Goal: Task Accomplishment & Management: Use online tool/utility

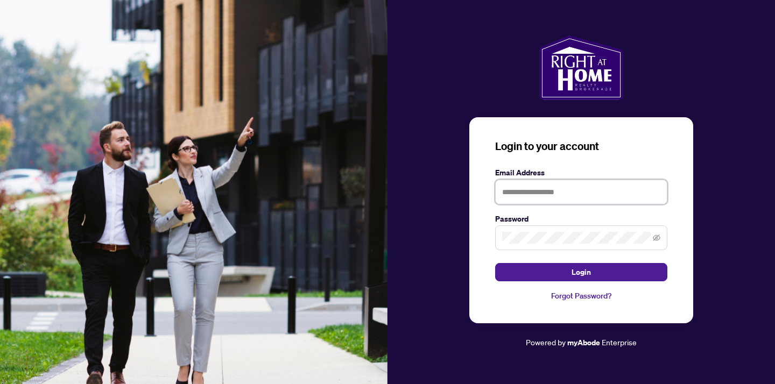
type input "**********"
click at [581, 272] on button "Login" at bounding box center [581, 272] width 172 height 18
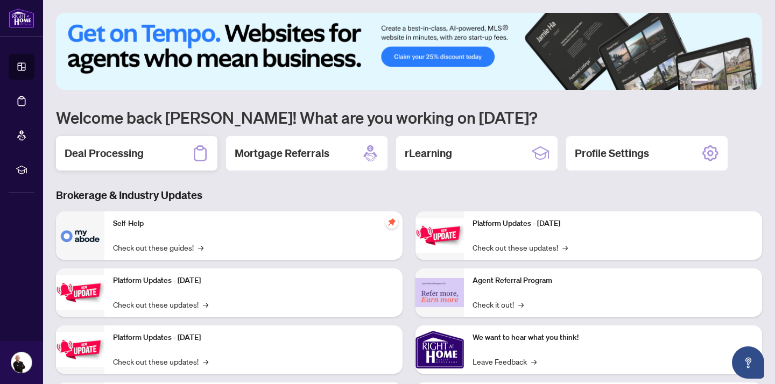
click at [153, 156] on div "Deal Processing" at bounding box center [136, 153] width 161 height 34
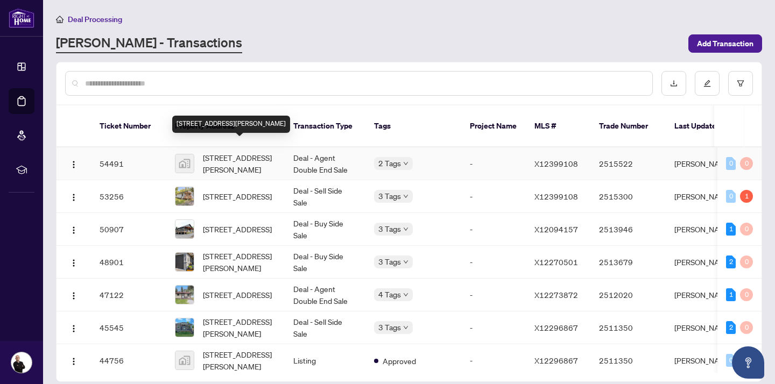
click at [217, 152] on span "[STREET_ADDRESS][PERSON_NAME]" at bounding box center [239, 164] width 73 height 24
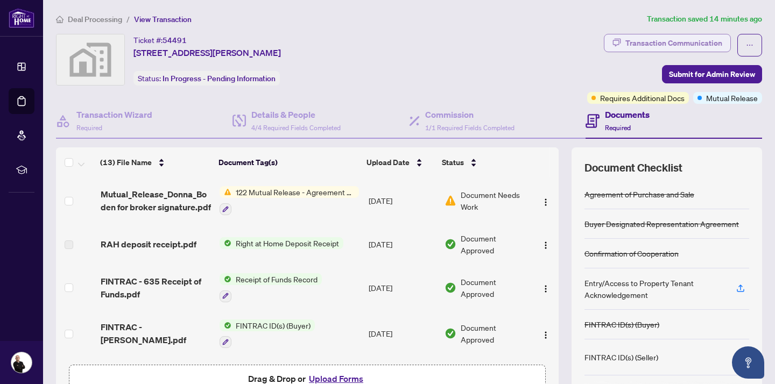
click at [697, 41] on div "Transaction Communication" at bounding box center [673, 42] width 97 height 17
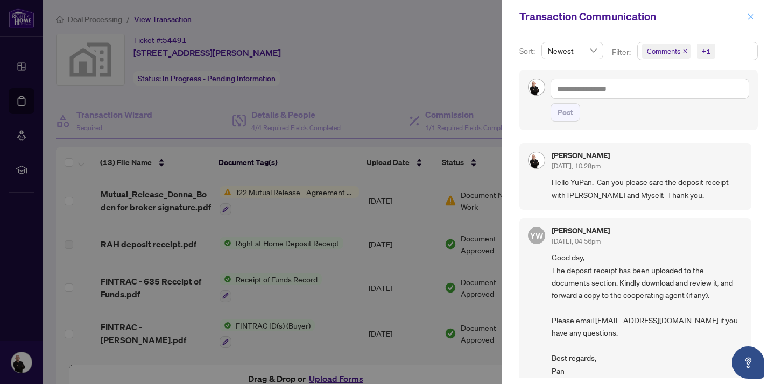
click at [753, 15] on icon "close" at bounding box center [751, 16] width 6 height 6
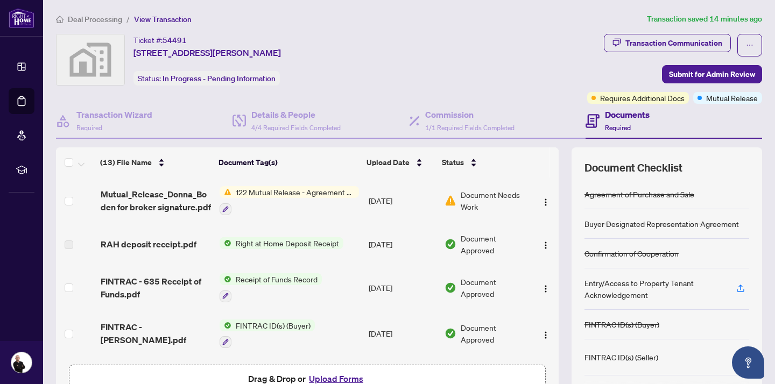
click at [480, 194] on span "Document Needs Work" at bounding box center [494, 201] width 67 height 24
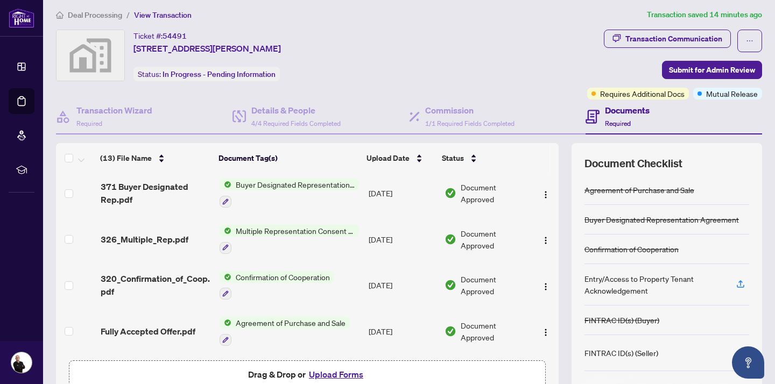
scroll to position [9, 0]
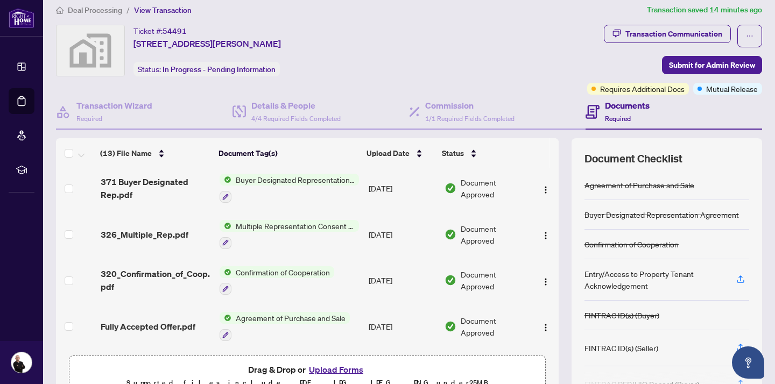
click at [315, 294] on td "Confirmation of Cooperation" at bounding box center [289, 281] width 149 height 46
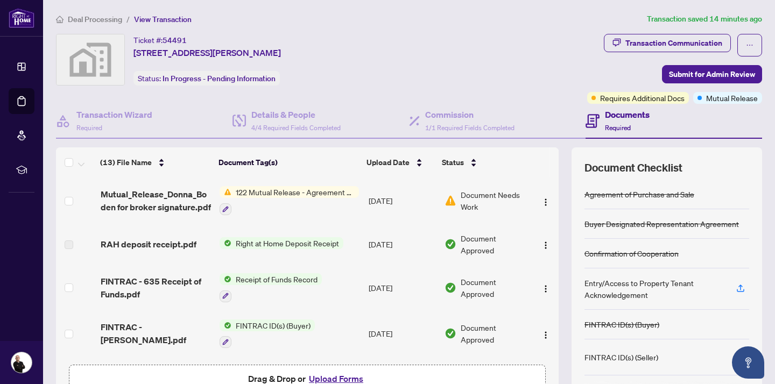
click at [442, 34] on div "Ticket #: 54491 [STREET_ADDRESS][PERSON_NAME] Status: In Progress - Pending Inf…" at bounding box center [319, 60] width 527 height 52
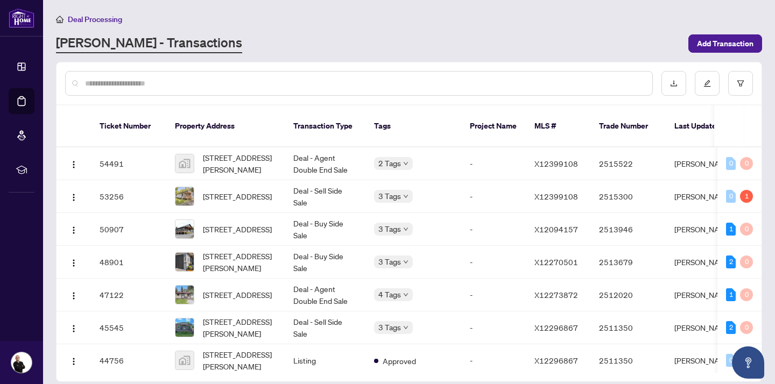
click at [414, 46] on div "[PERSON_NAME] - Transactions" at bounding box center [369, 43] width 626 height 19
